Goal: Navigation & Orientation: Find specific page/section

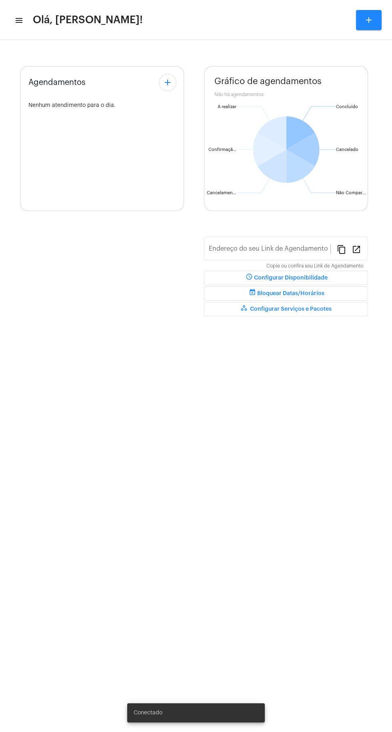
type input "[URL][DOMAIN_NAME][PERSON_NAME]"
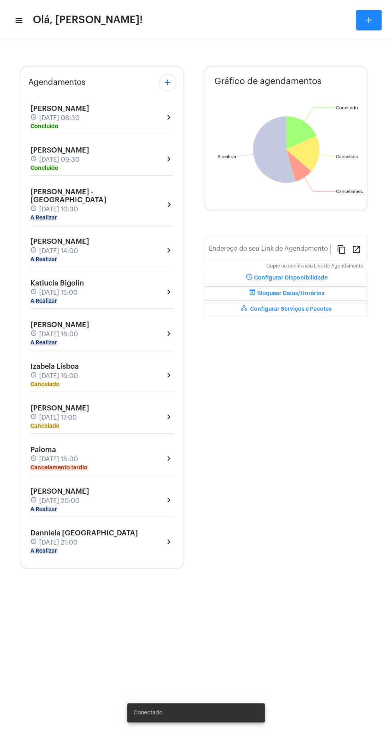
type input "[URL][DOMAIN_NAME][PERSON_NAME]"
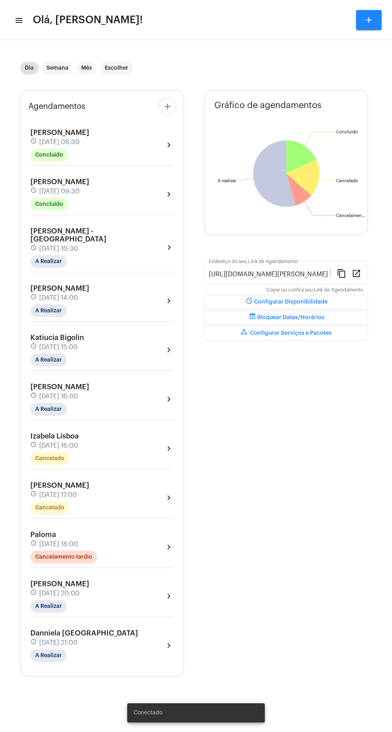
click at [19, 18] on mat-icon "menu" at bounding box center [18, 21] width 8 height 10
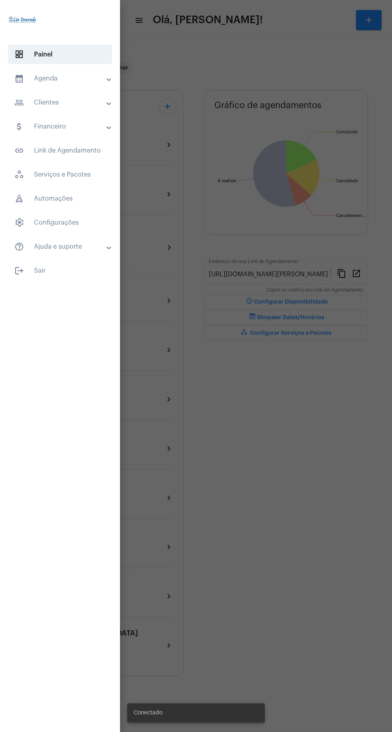
click at [60, 80] on mat-panel-title "calendar_month_outlined Agenda" at bounding box center [60, 79] width 93 height 10
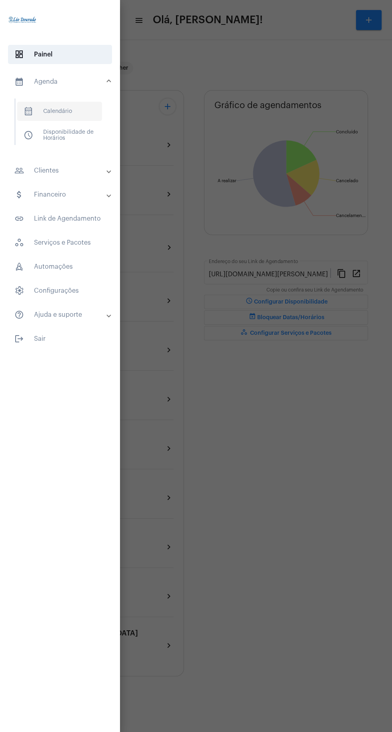
click at [70, 108] on span "calendar_month_outlined Calendário" at bounding box center [59, 111] width 85 height 19
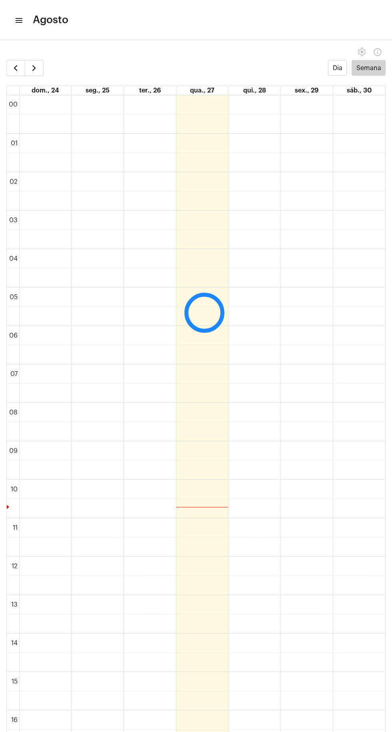
scroll to position [231, 0]
